Goal: Transaction & Acquisition: Purchase product/service

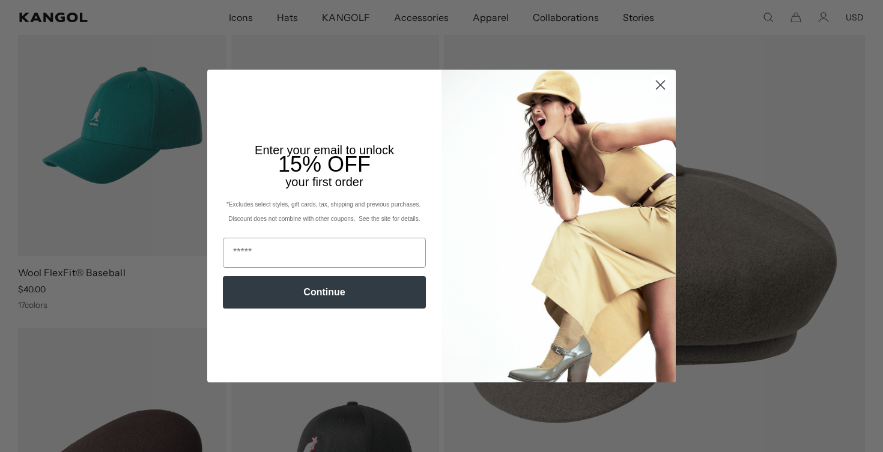
click at [665, 88] on circle "Close dialog" at bounding box center [660, 85] width 20 height 20
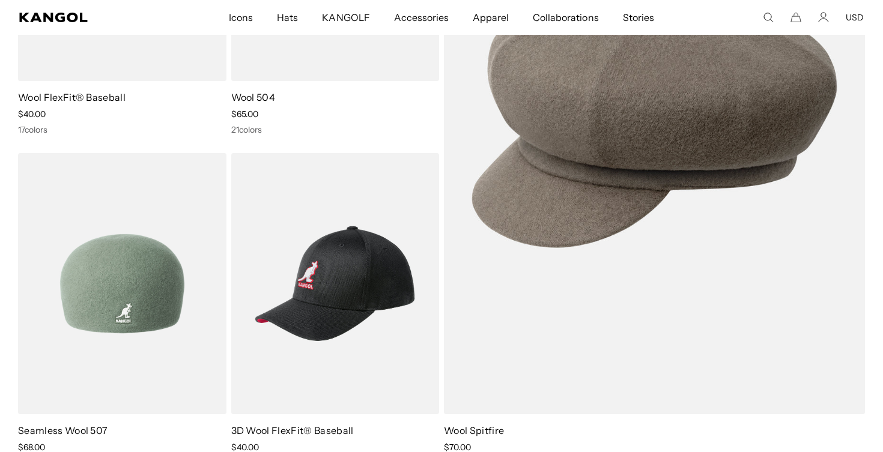
scroll to position [343, 0]
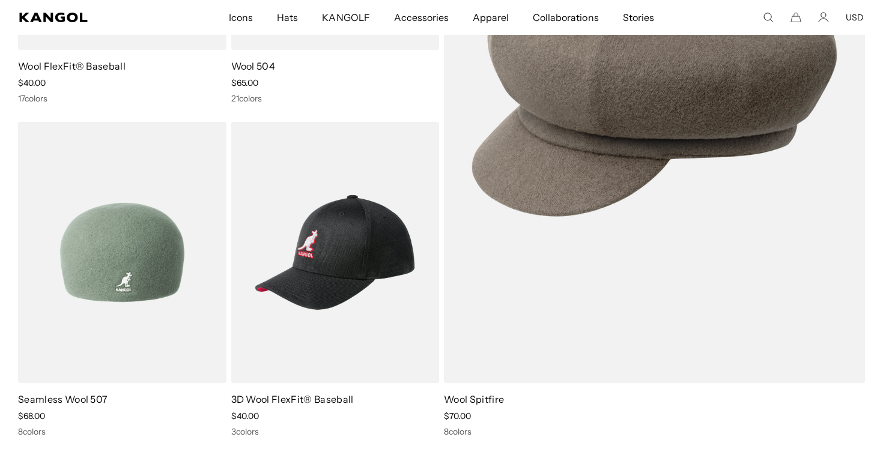
click at [100, 264] on img at bounding box center [122, 252] width 208 height 261
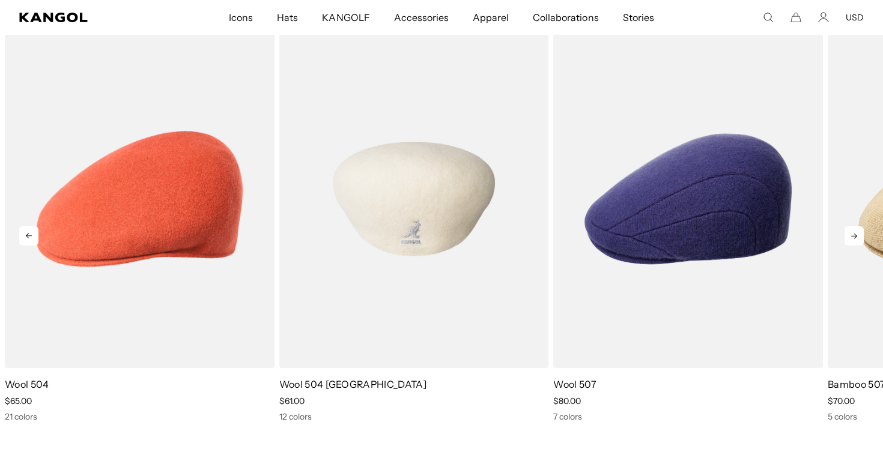
scroll to position [0, 247]
click at [413, 216] on img "2 of 5" at bounding box center [414, 199] width 270 height 338
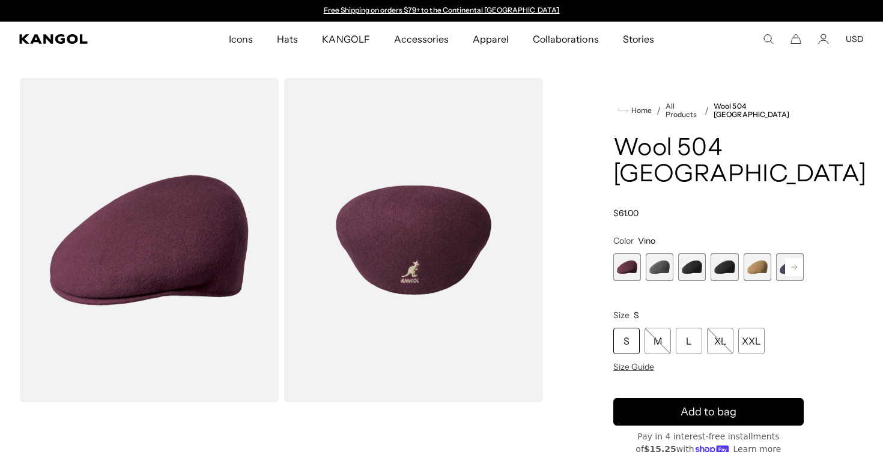
click at [658, 253] on span "2 of 12" at bounding box center [660, 267] width 28 height 28
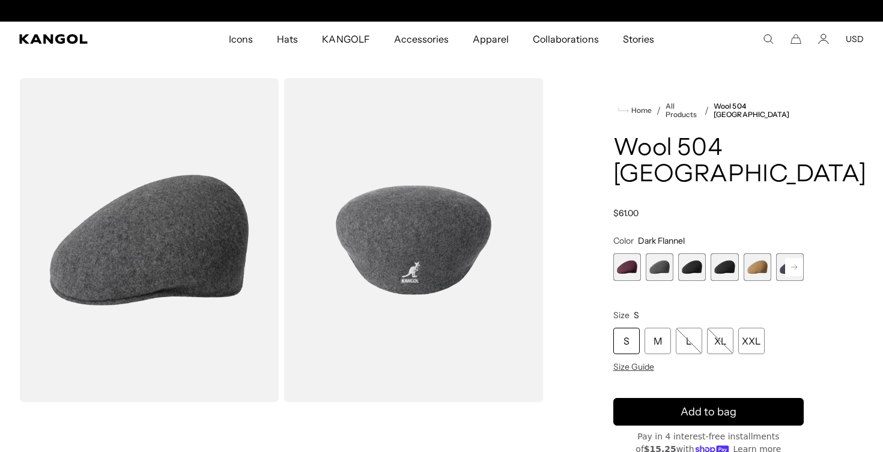
scroll to position [0, 247]
click at [689, 253] on span "3 of 12" at bounding box center [692, 267] width 28 height 28
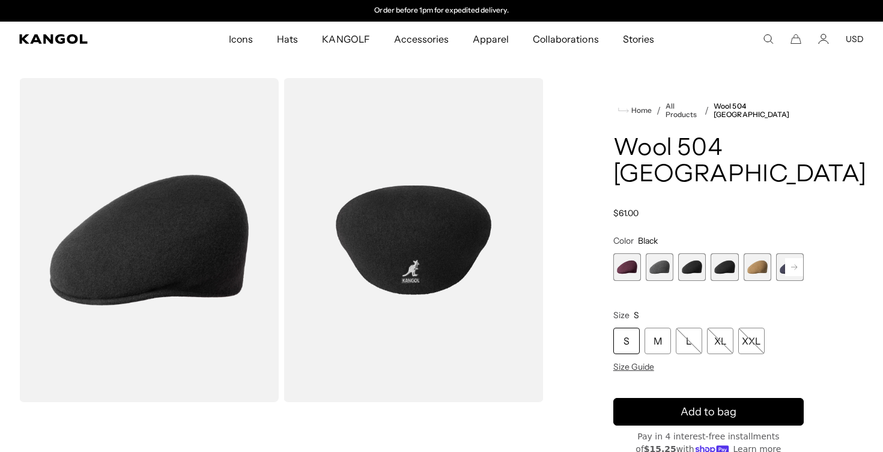
click at [722, 253] on span "4 of 12" at bounding box center [724, 267] width 28 height 28
click at [752, 253] on span "5 of 12" at bounding box center [757, 267] width 28 height 28
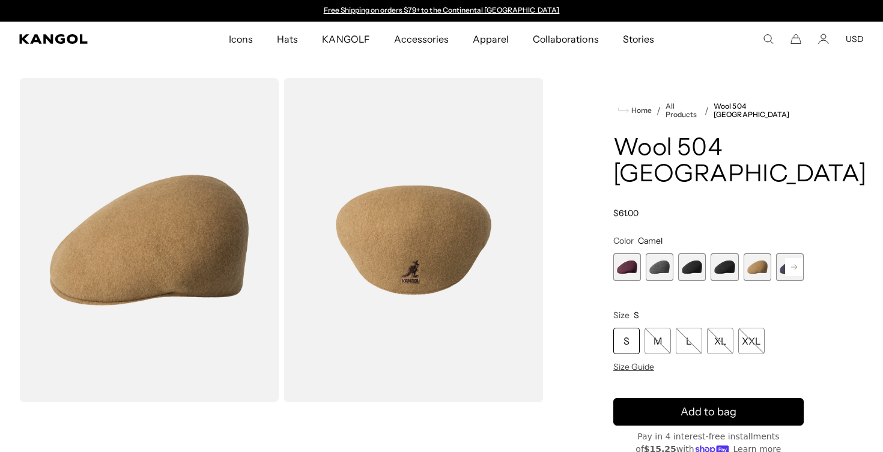
click at [788, 258] on rect at bounding box center [794, 267] width 18 height 18
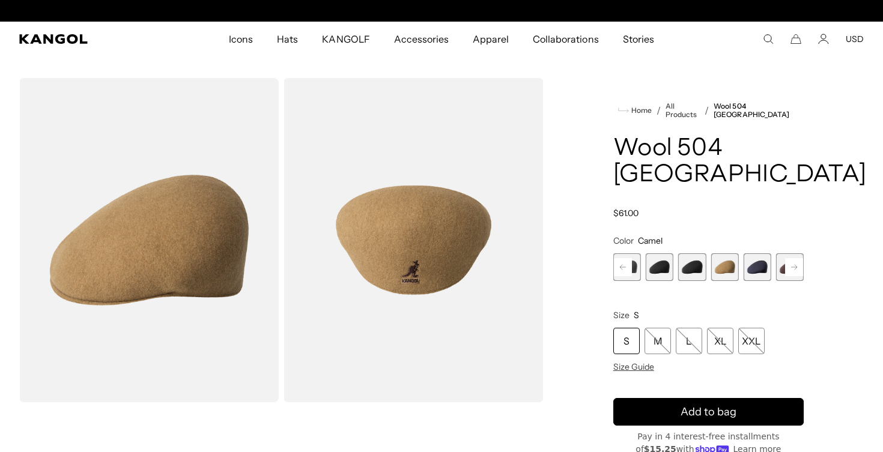
click at [766, 253] on span "6 of 12" at bounding box center [757, 267] width 28 height 28
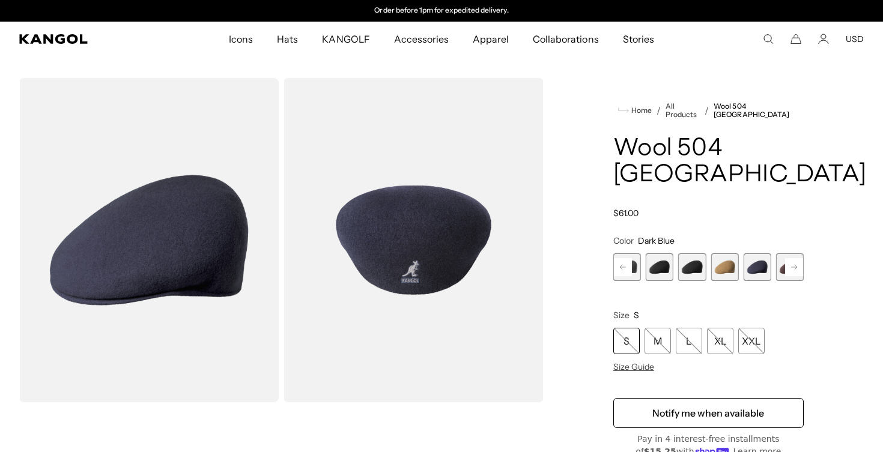
click at [779, 253] on span "7 of 12" at bounding box center [790, 267] width 28 height 28
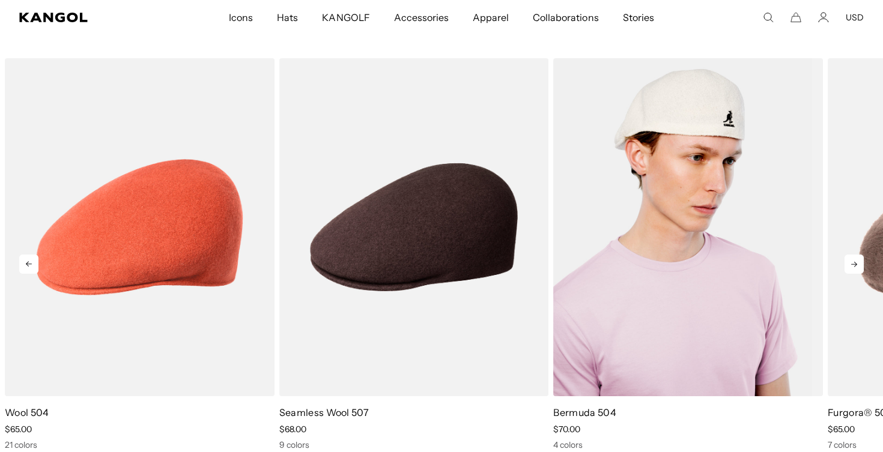
scroll to position [0, 247]
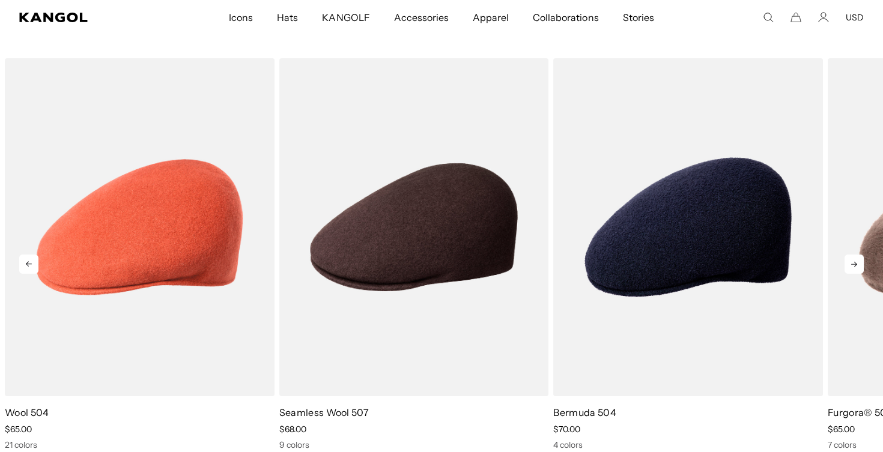
click at [853, 255] on icon at bounding box center [853, 264] width 19 height 19
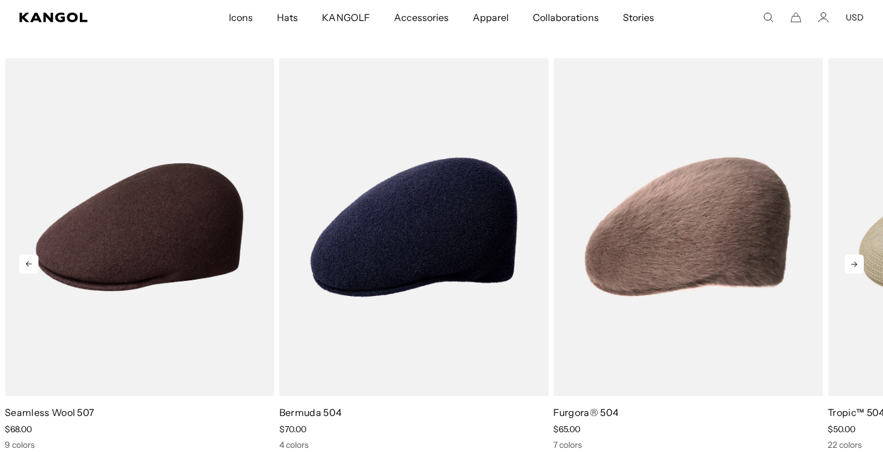
scroll to position [0, 0]
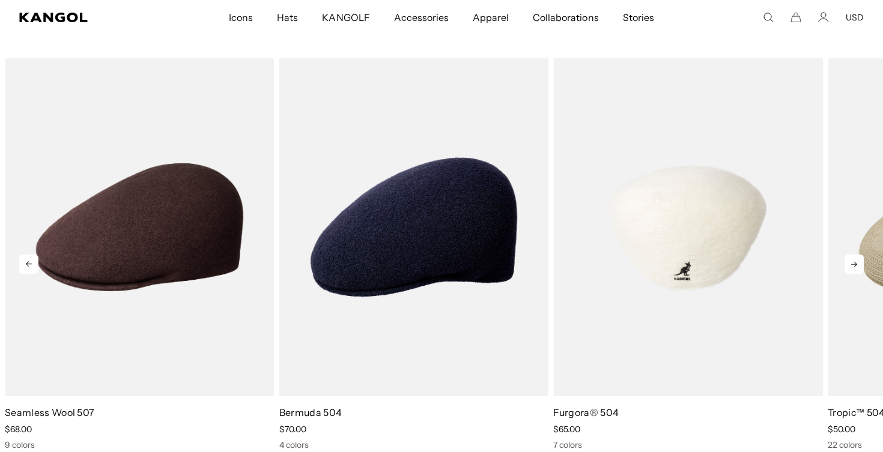
click at [664, 354] on img "4 of 5" at bounding box center [688, 227] width 270 height 338
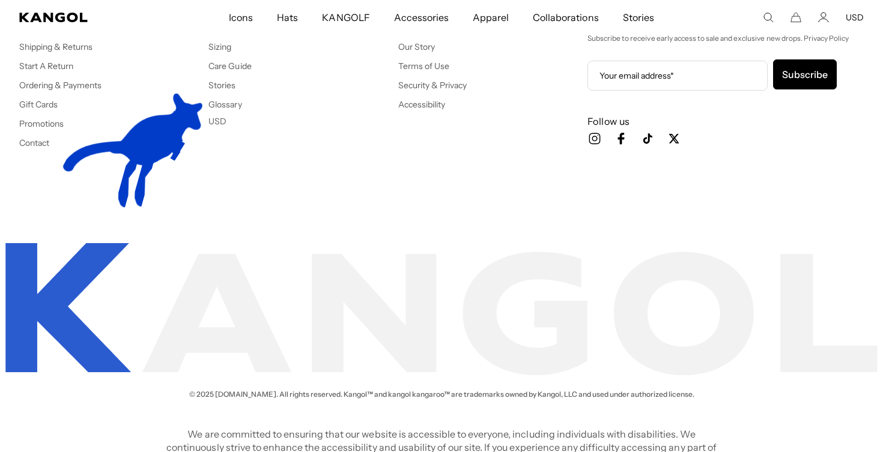
scroll to position [0, 247]
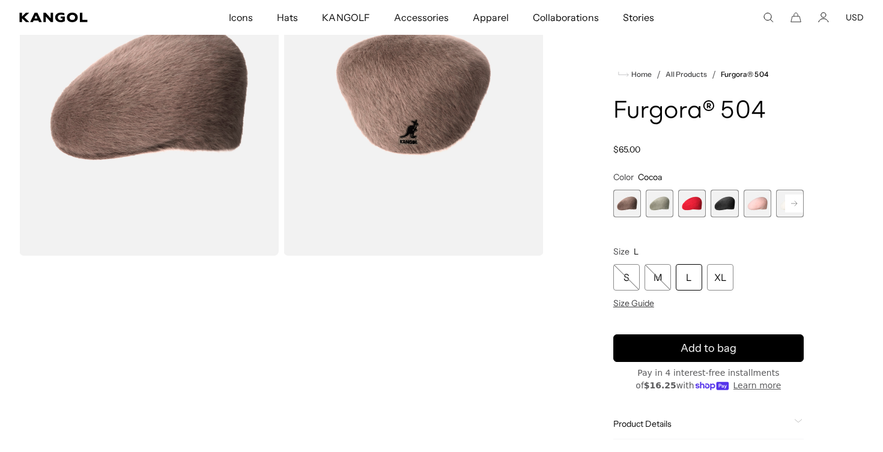
scroll to position [109, 0]
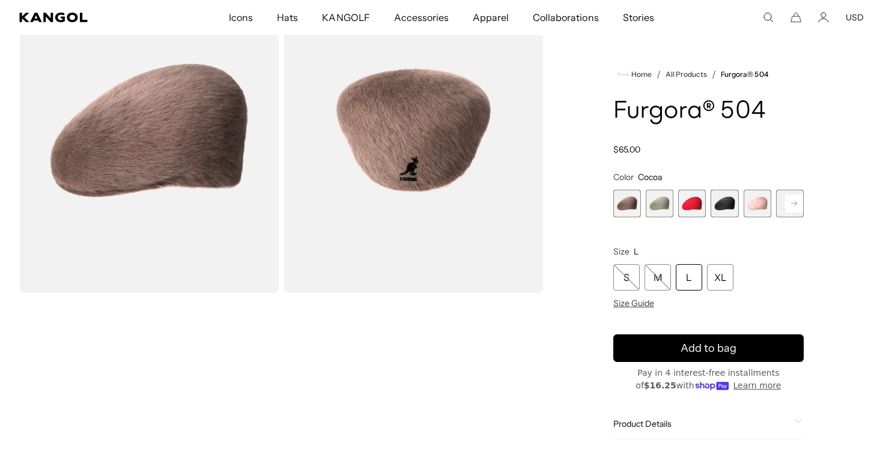
click at [622, 212] on span "1 of 7" at bounding box center [627, 204] width 28 height 28
click at [656, 202] on span "2 of 7" at bounding box center [660, 204] width 28 height 28
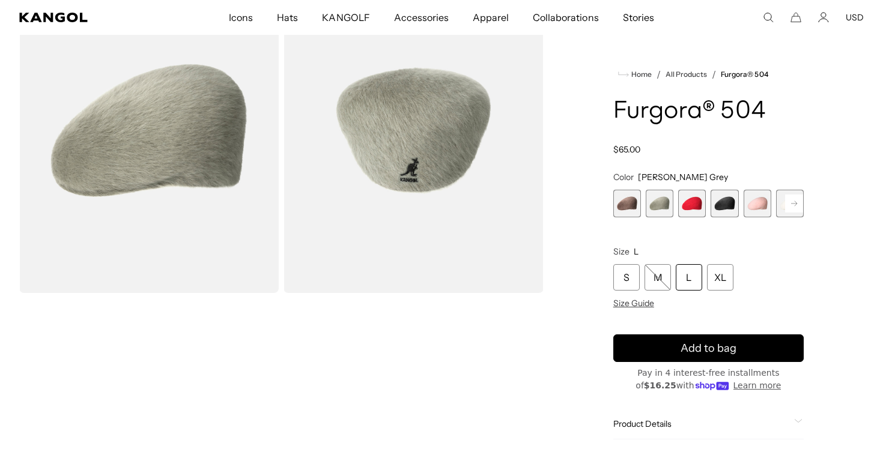
click at [687, 205] on span "3 of 7" at bounding box center [692, 204] width 28 height 28
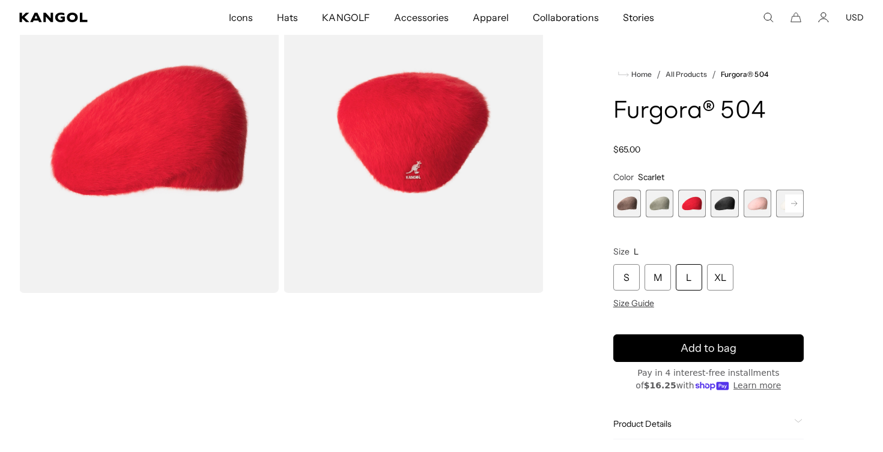
scroll to position [0, 247]
click at [724, 207] on span "4 of 7" at bounding box center [724, 204] width 28 height 28
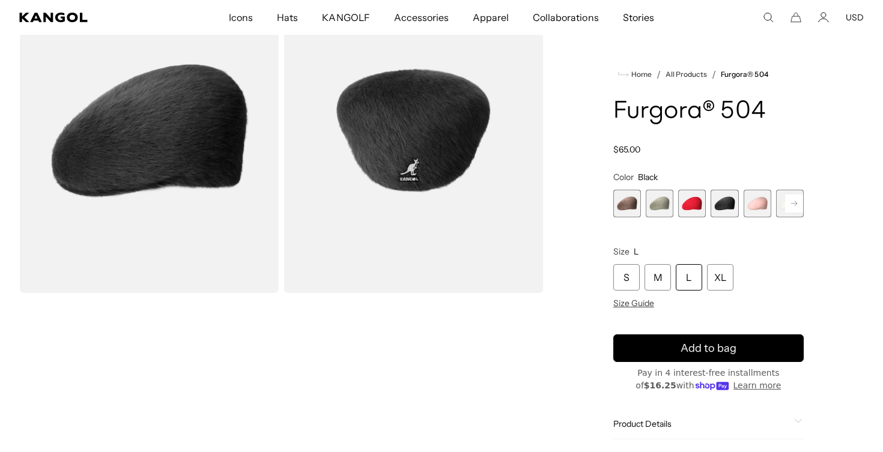
click at [748, 208] on span "5 of 7" at bounding box center [757, 204] width 28 height 28
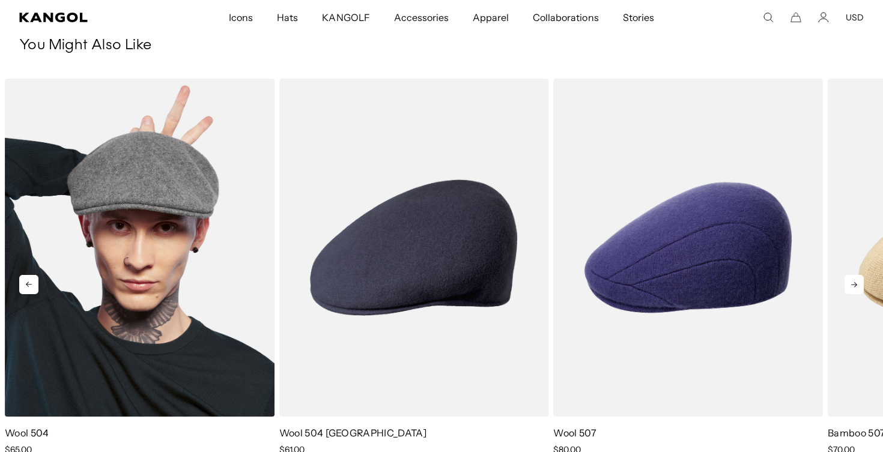
scroll to position [951, 0]
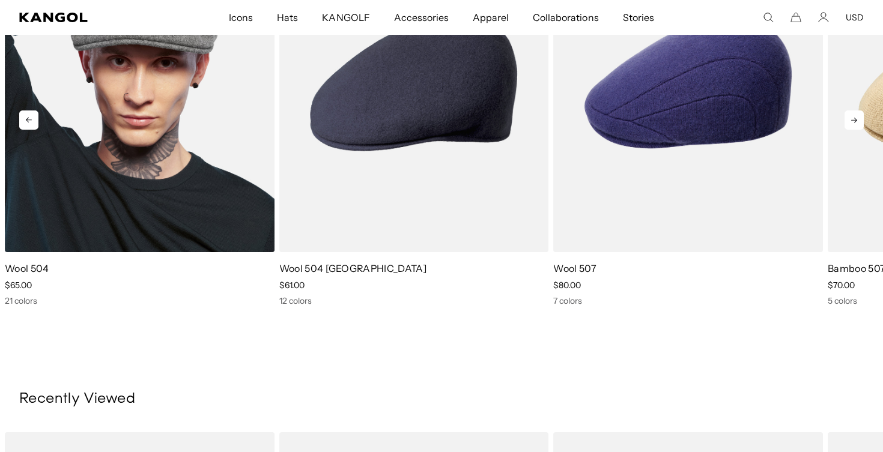
click at [163, 197] on img "1 of 5" at bounding box center [140, 83] width 270 height 338
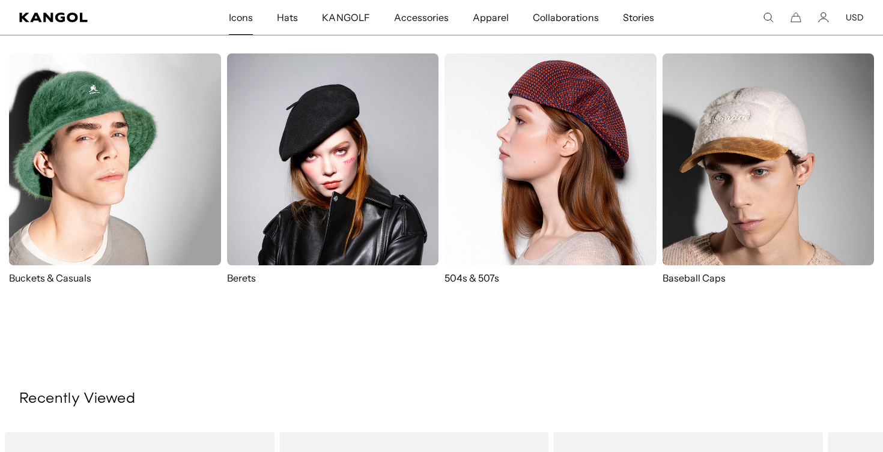
scroll to position [0, 0]
click at [546, 222] on img at bounding box center [550, 159] width 212 height 212
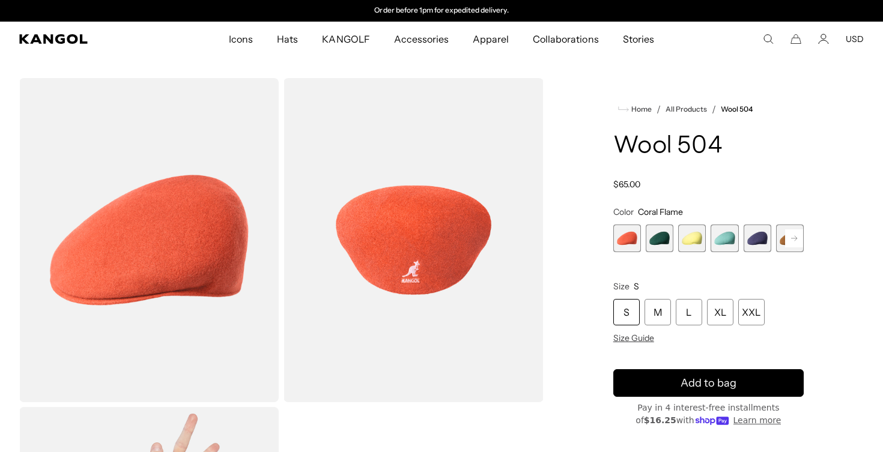
click at [653, 240] on span "2 of 21" at bounding box center [660, 239] width 28 height 28
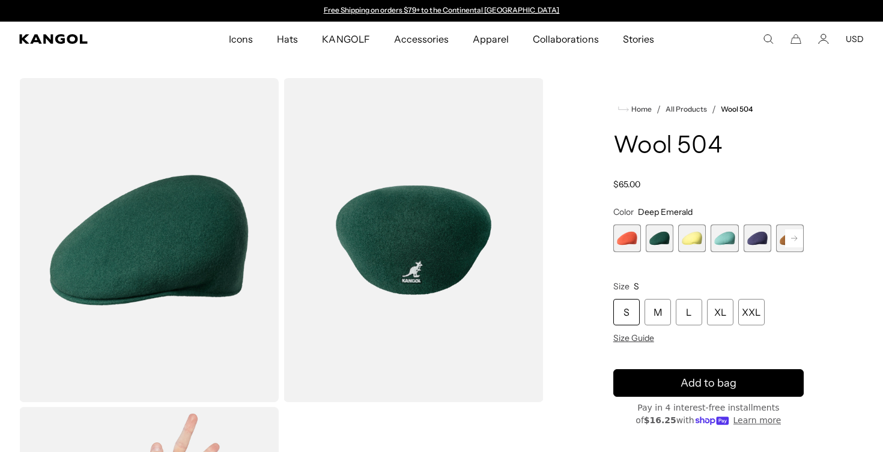
click at [690, 236] on span "3 of 21" at bounding box center [692, 239] width 28 height 28
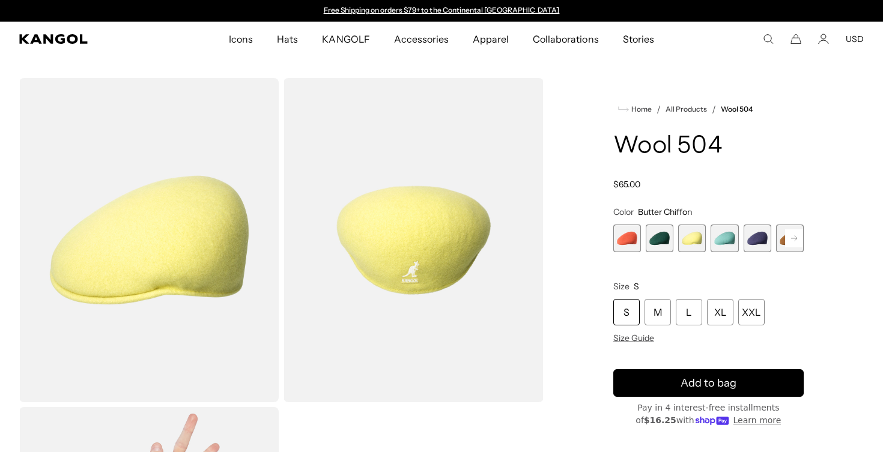
click at [723, 239] on span "4 of 21" at bounding box center [724, 239] width 28 height 28
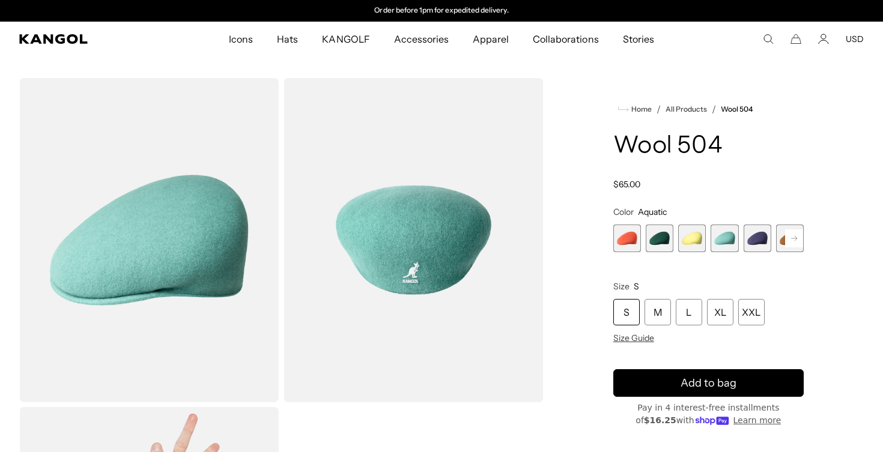
click at [757, 242] on span "5 of 21" at bounding box center [757, 239] width 28 height 28
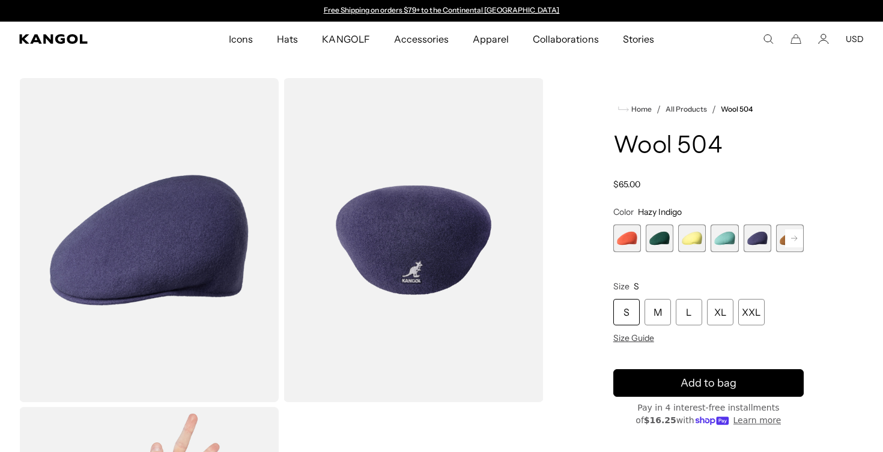
click at [779, 243] on span "6 of 21" at bounding box center [790, 239] width 28 height 28
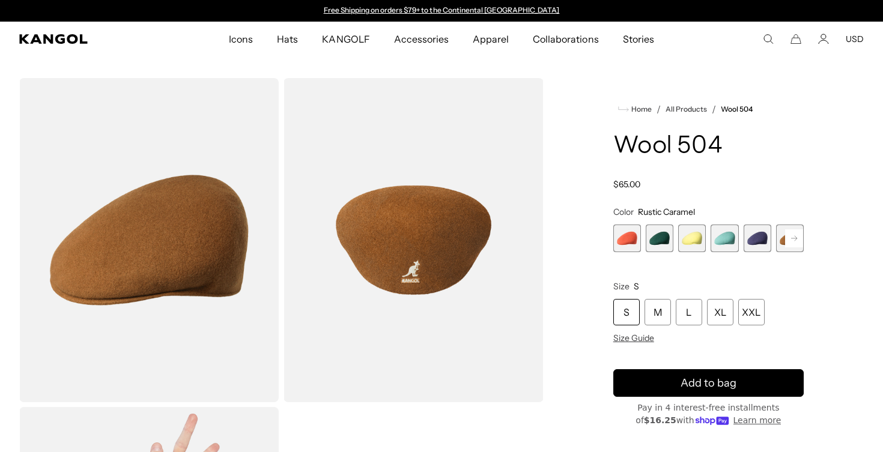
click at [796, 241] on rect at bounding box center [794, 238] width 18 height 18
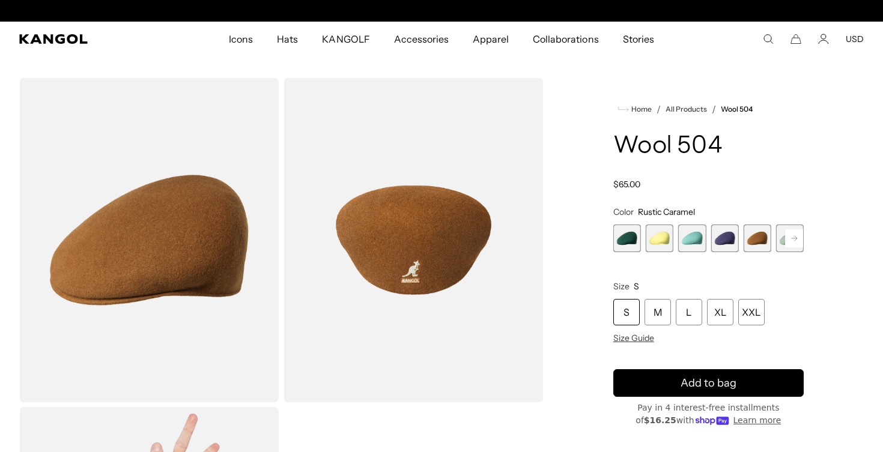
scroll to position [0, 247]
click at [779, 242] on span "7 of 21" at bounding box center [790, 239] width 28 height 28
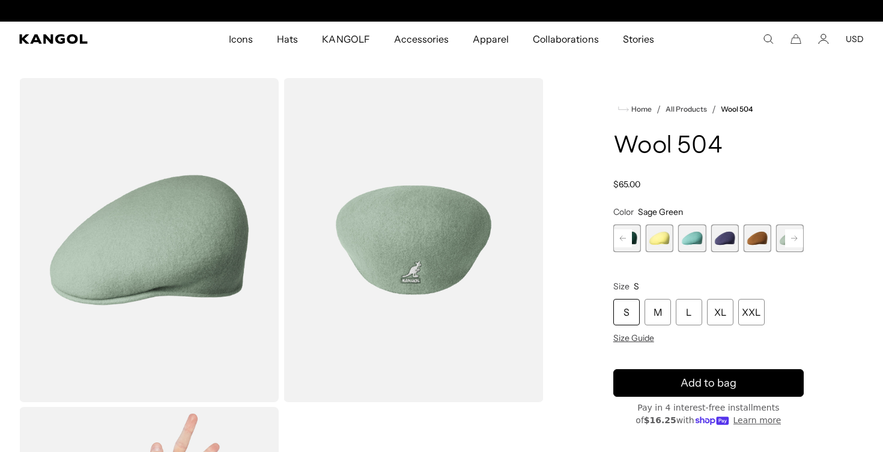
scroll to position [0, 247]
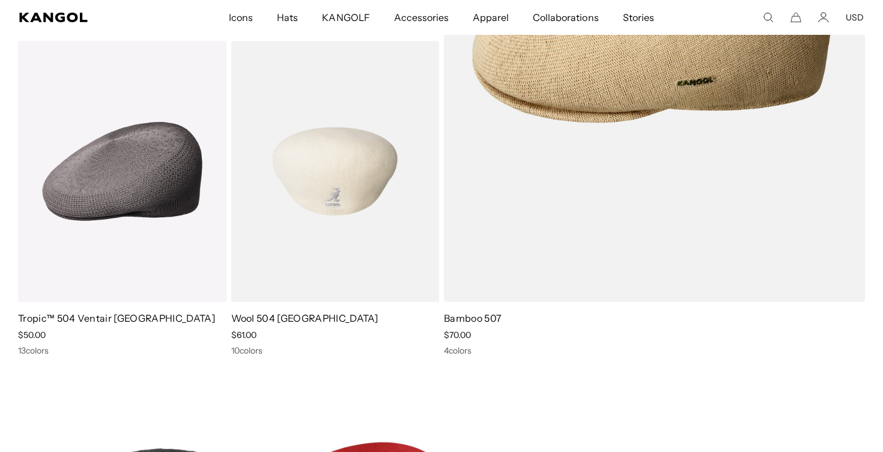
click at [322, 240] on img at bounding box center [335, 171] width 208 height 261
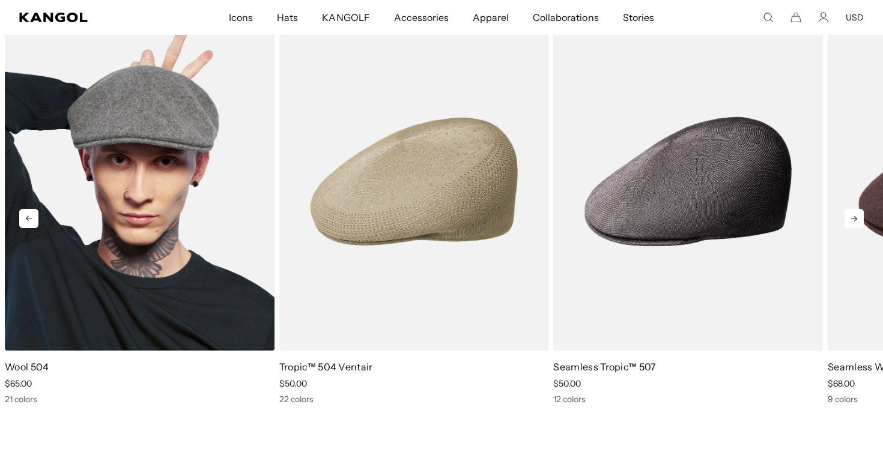
click at [185, 171] on img "1 of 10" at bounding box center [140, 182] width 270 height 338
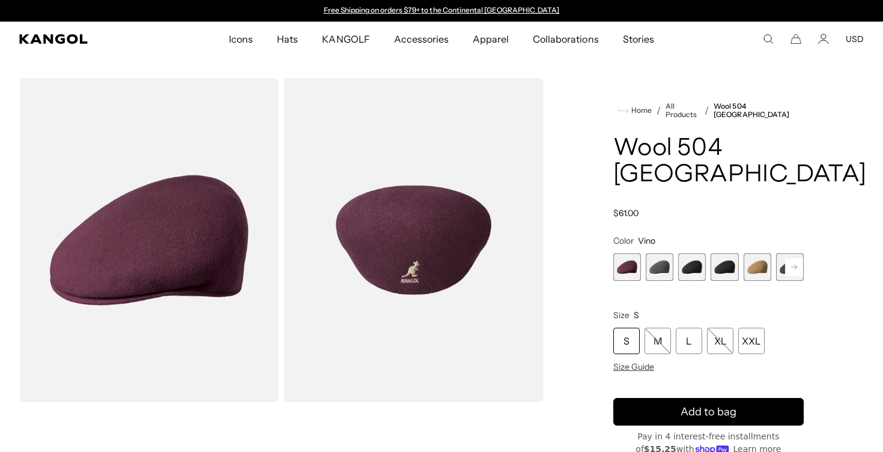
click at [632, 253] on span "1 of 12" at bounding box center [627, 267] width 28 height 28
click at [664, 253] on span "2 of 12" at bounding box center [660, 267] width 28 height 28
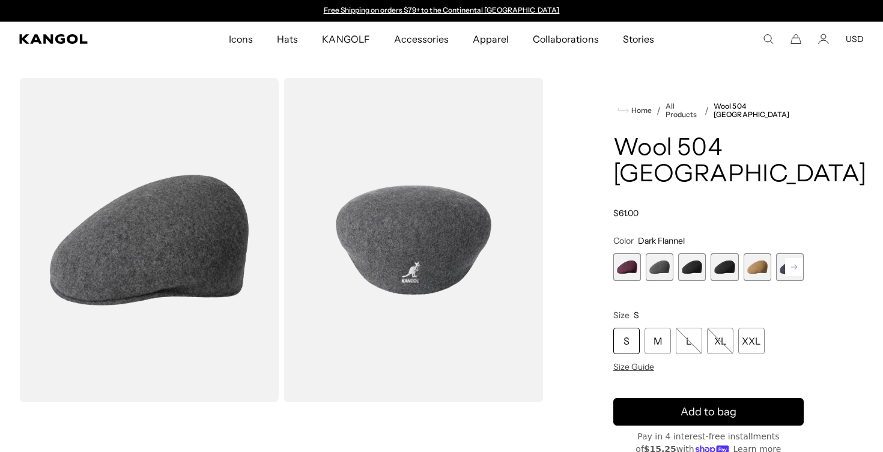
click at [691, 253] on span "3 of 12" at bounding box center [692, 267] width 28 height 28
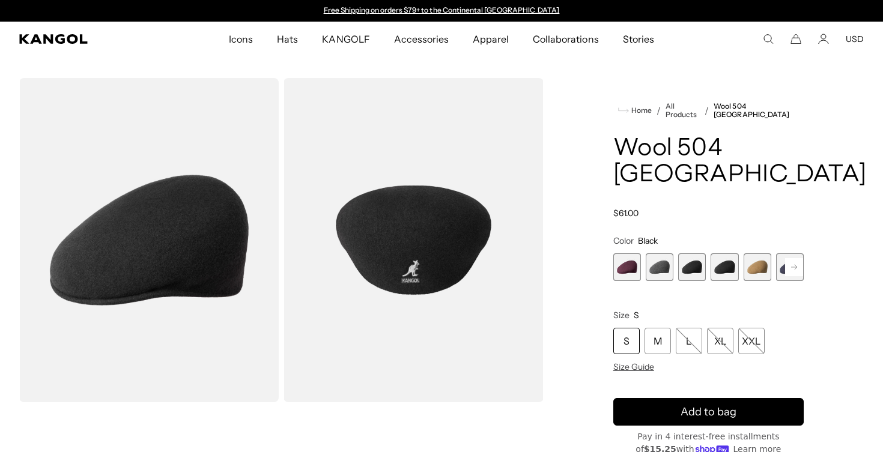
click at [722, 253] on span "4 of 12" at bounding box center [724, 267] width 28 height 28
click at [755, 253] on span "5 of 12" at bounding box center [757, 267] width 28 height 28
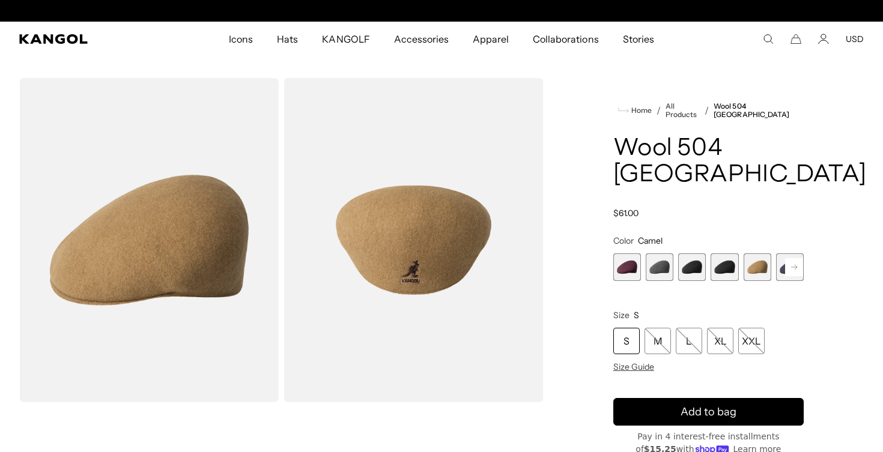
click at [781, 253] on span "6 of 12" at bounding box center [790, 267] width 28 height 28
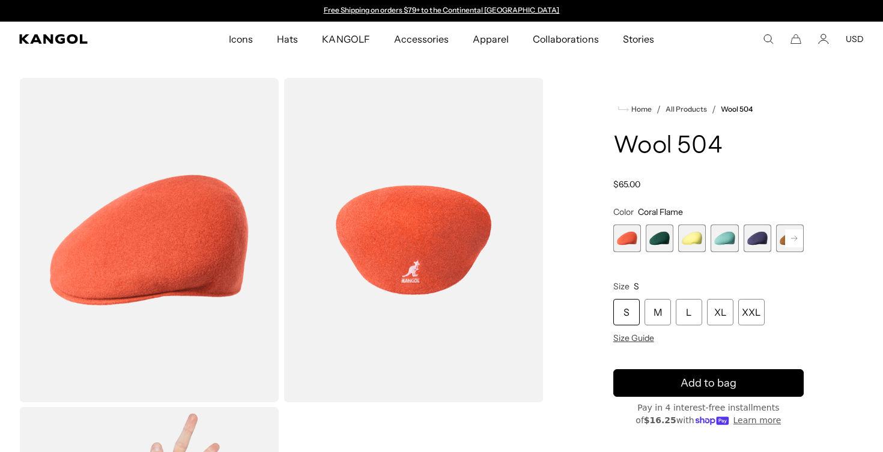
click at [797, 239] on rect at bounding box center [794, 238] width 18 height 18
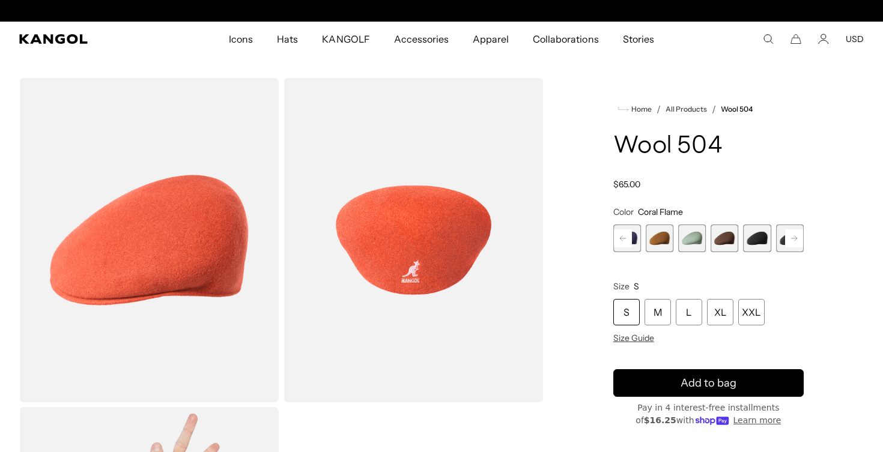
click at [797, 239] on rect at bounding box center [794, 238] width 18 height 18
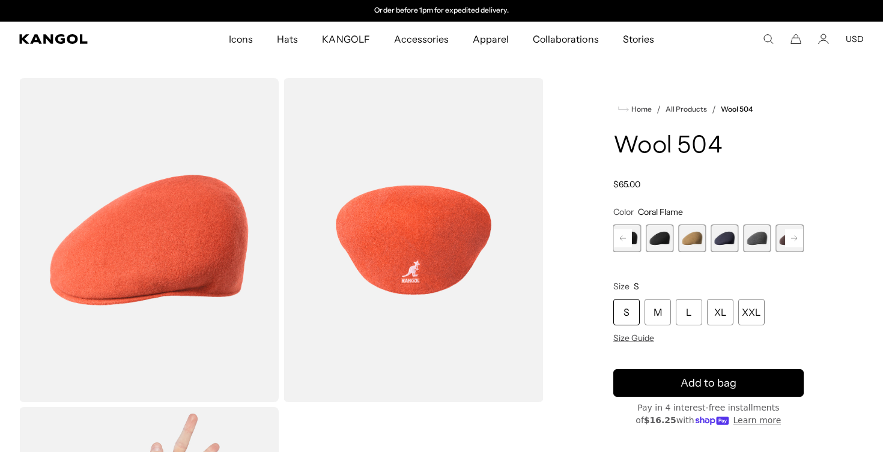
click at [797, 239] on rect at bounding box center [794, 238] width 18 height 18
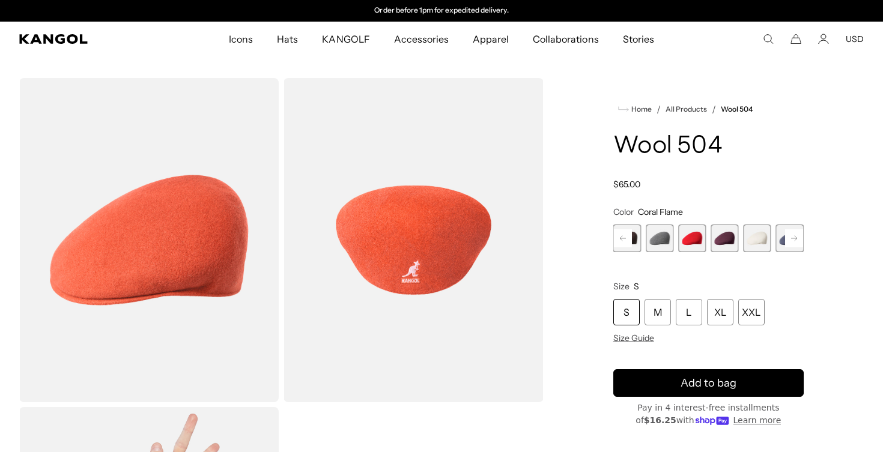
click at [703, 244] on span "16 of 21" at bounding box center [692, 239] width 28 height 28
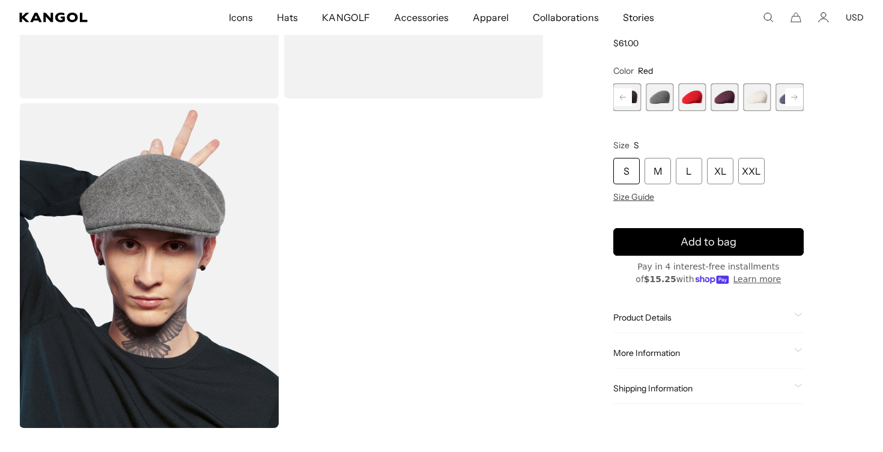
scroll to position [365, 0]
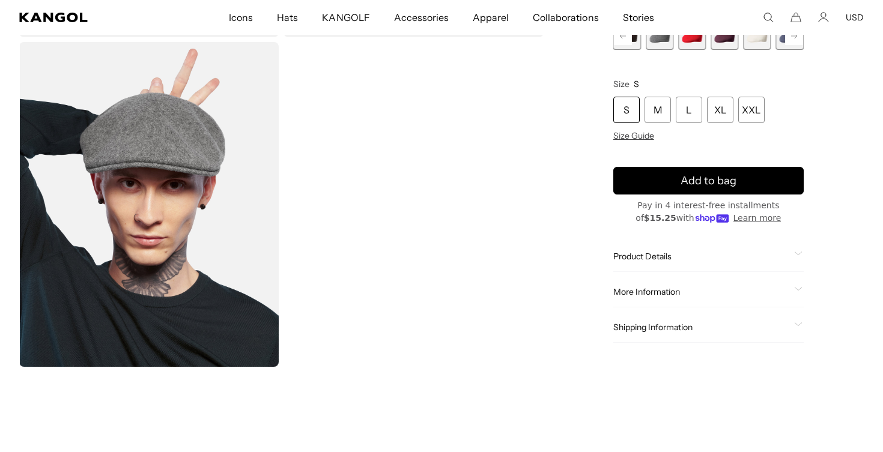
click at [799, 256] on span at bounding box center [799, 257] width 10 height 10
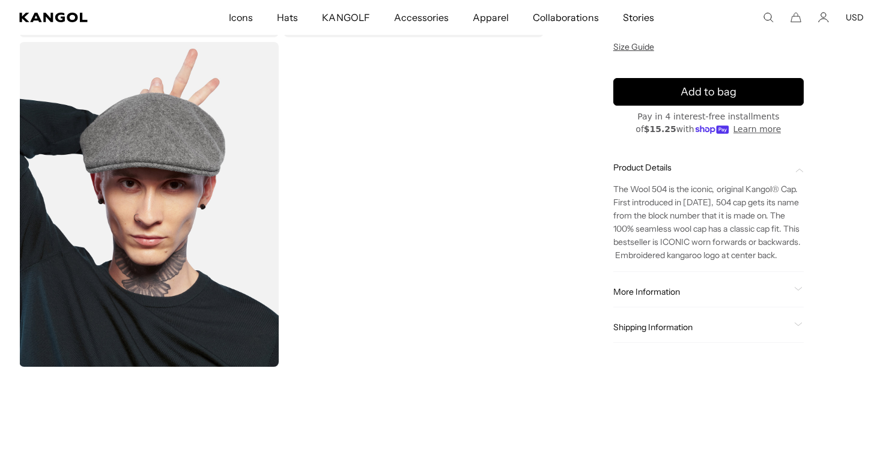
scroll to position [0, 0]
